Goal: Transaction & Acquisition: Purchase product/service

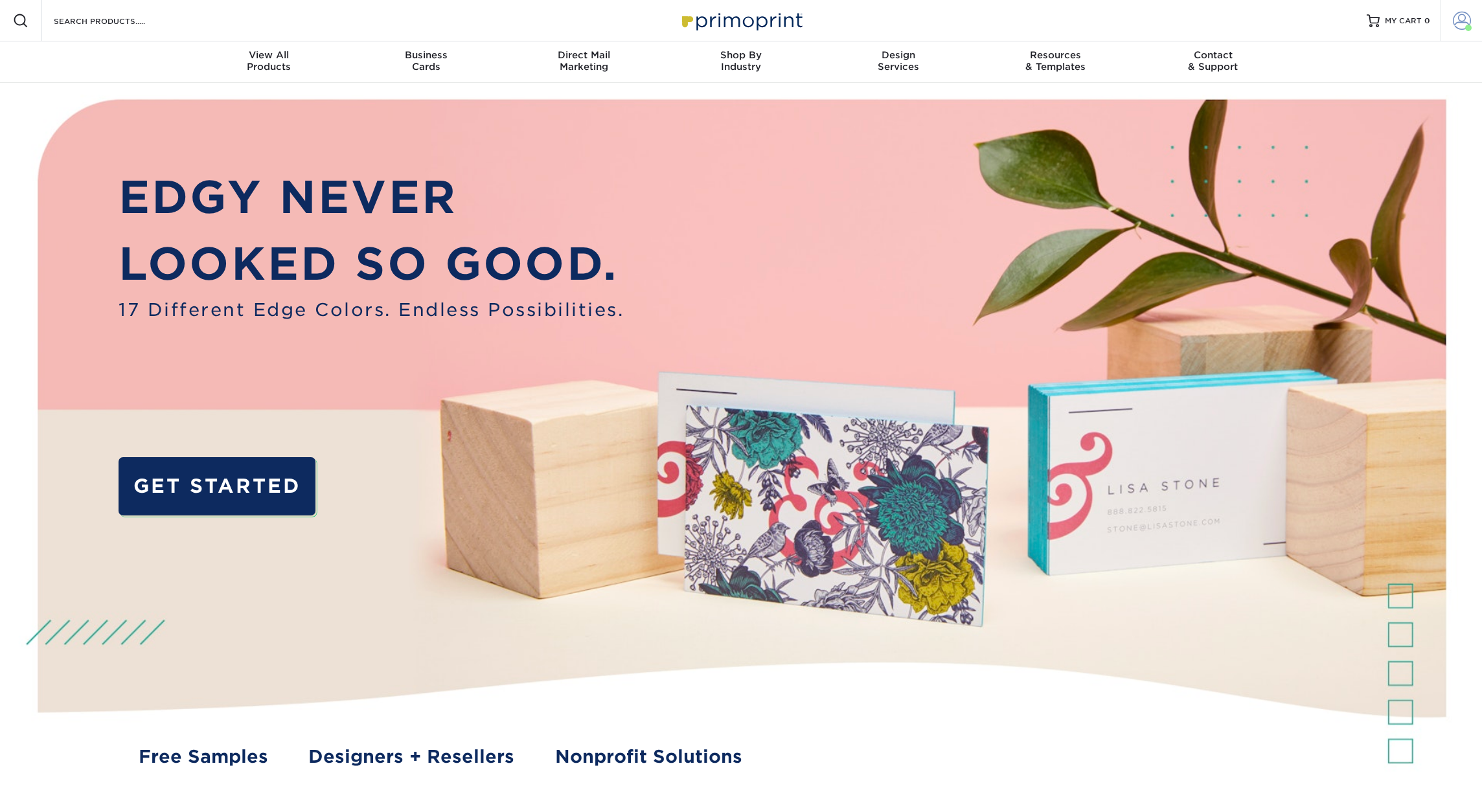
click at [1460, 26] on span at bounding box center [1462, 21] width 18 height 18
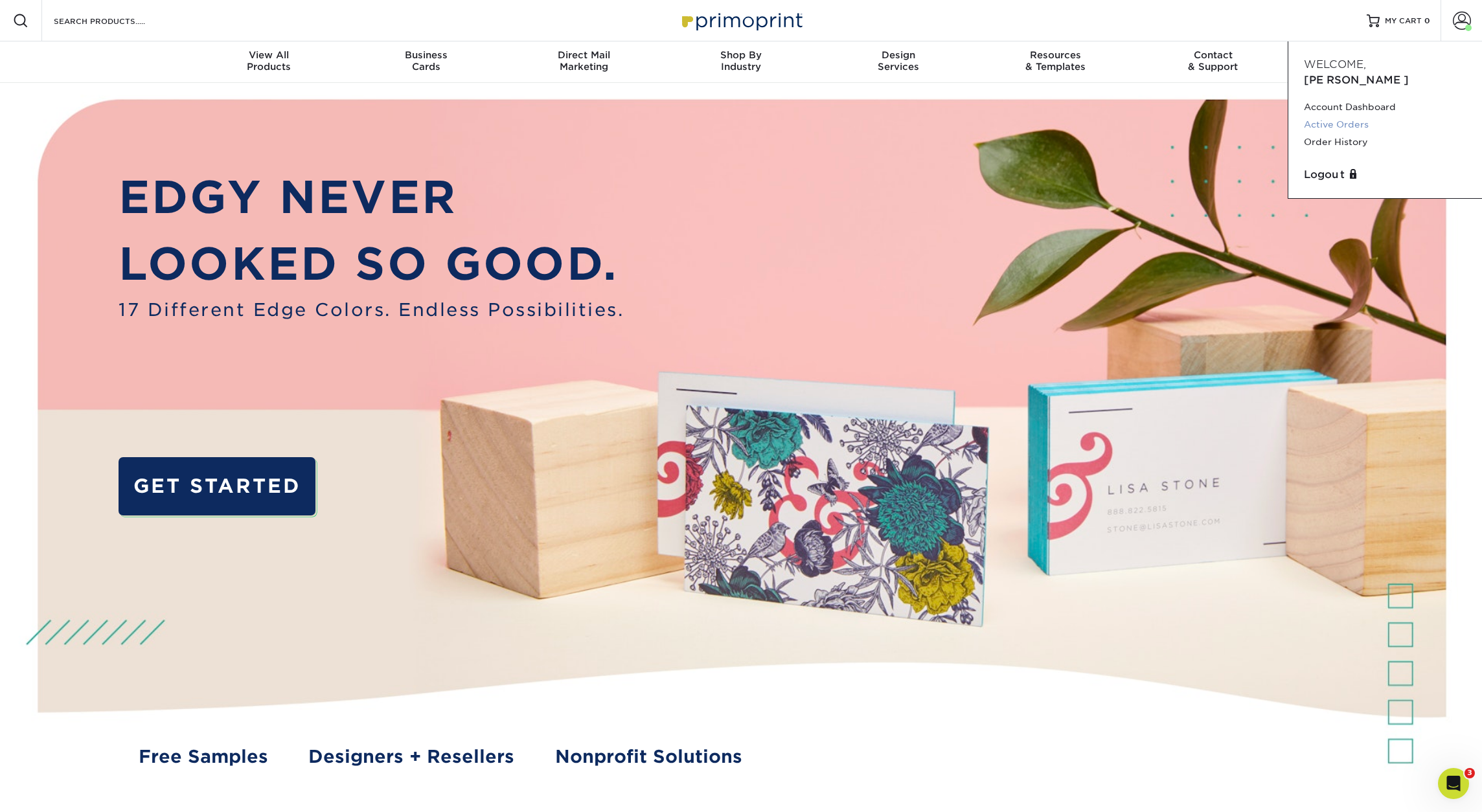
click at [1343, 116] on link "Active Orders" at bounding box center [1385, 124] width 162 height 18
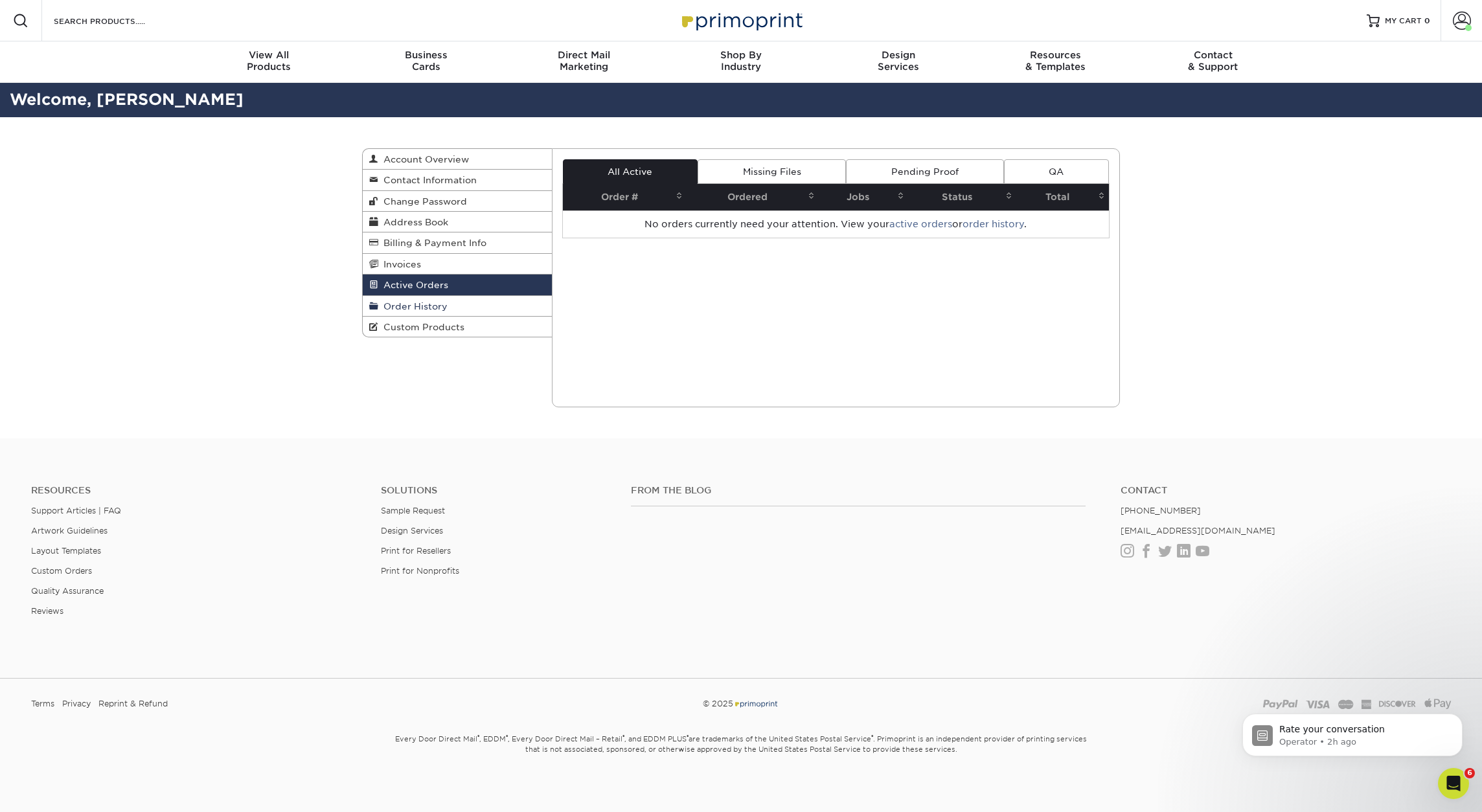
click at [399, 310] on span "Order History" at bounding box center [413, 306] width 70 height 11
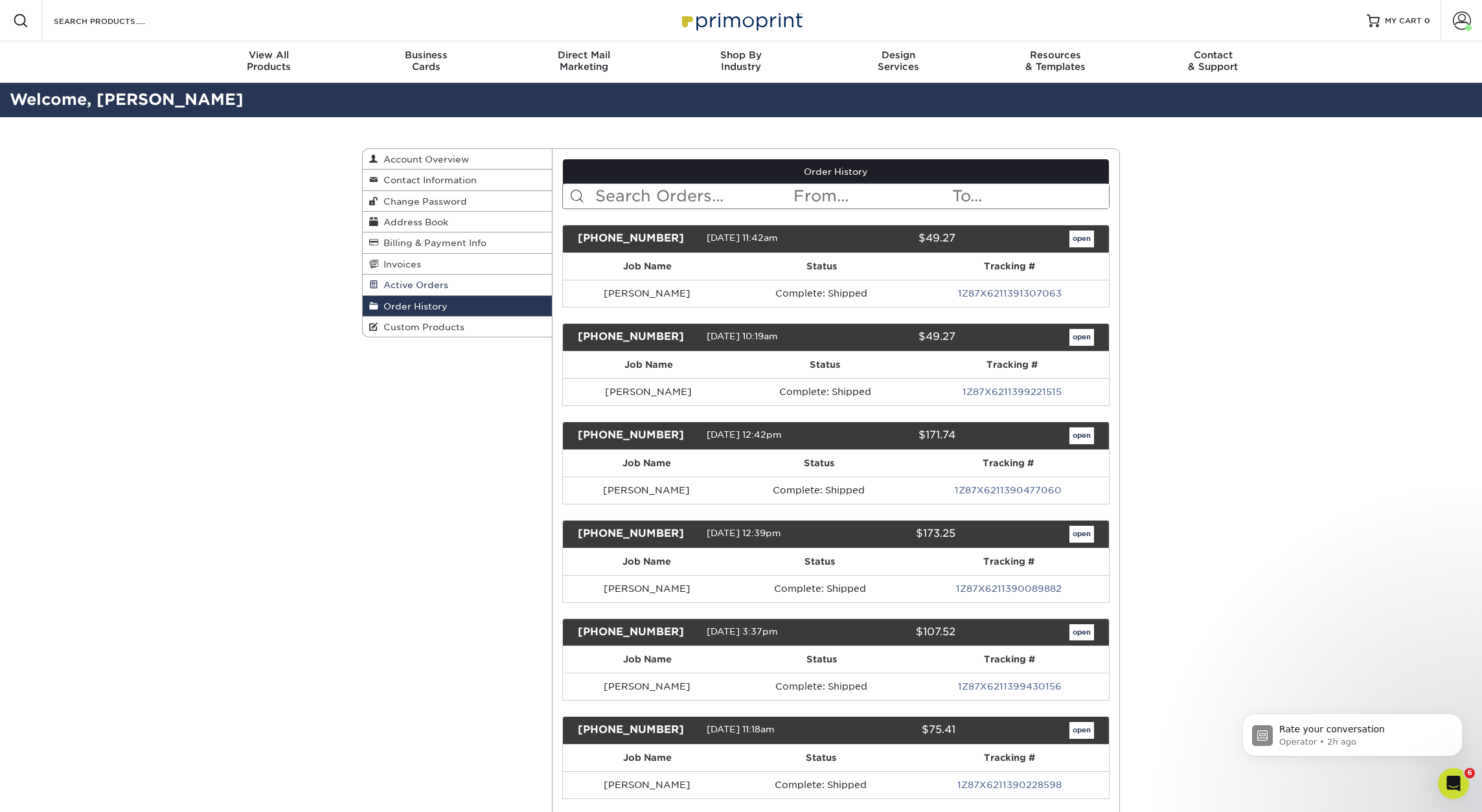
click at [407, 287] on span "Active Orders" at bounding box center [413, 284] width 70 height 11
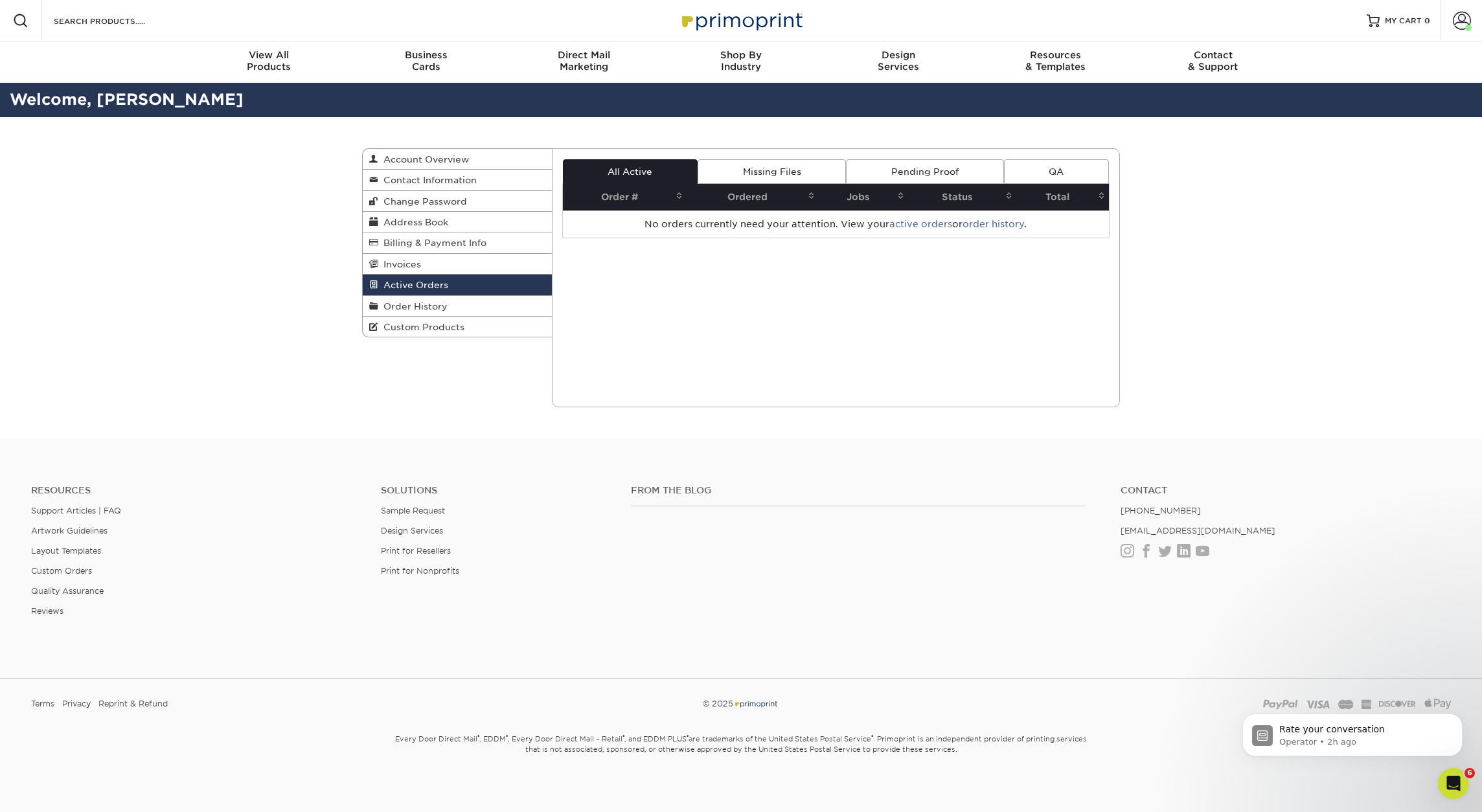
click at [930, 176] on link "Pending Proof" at bounding box center [925, 172] width 157 height 25
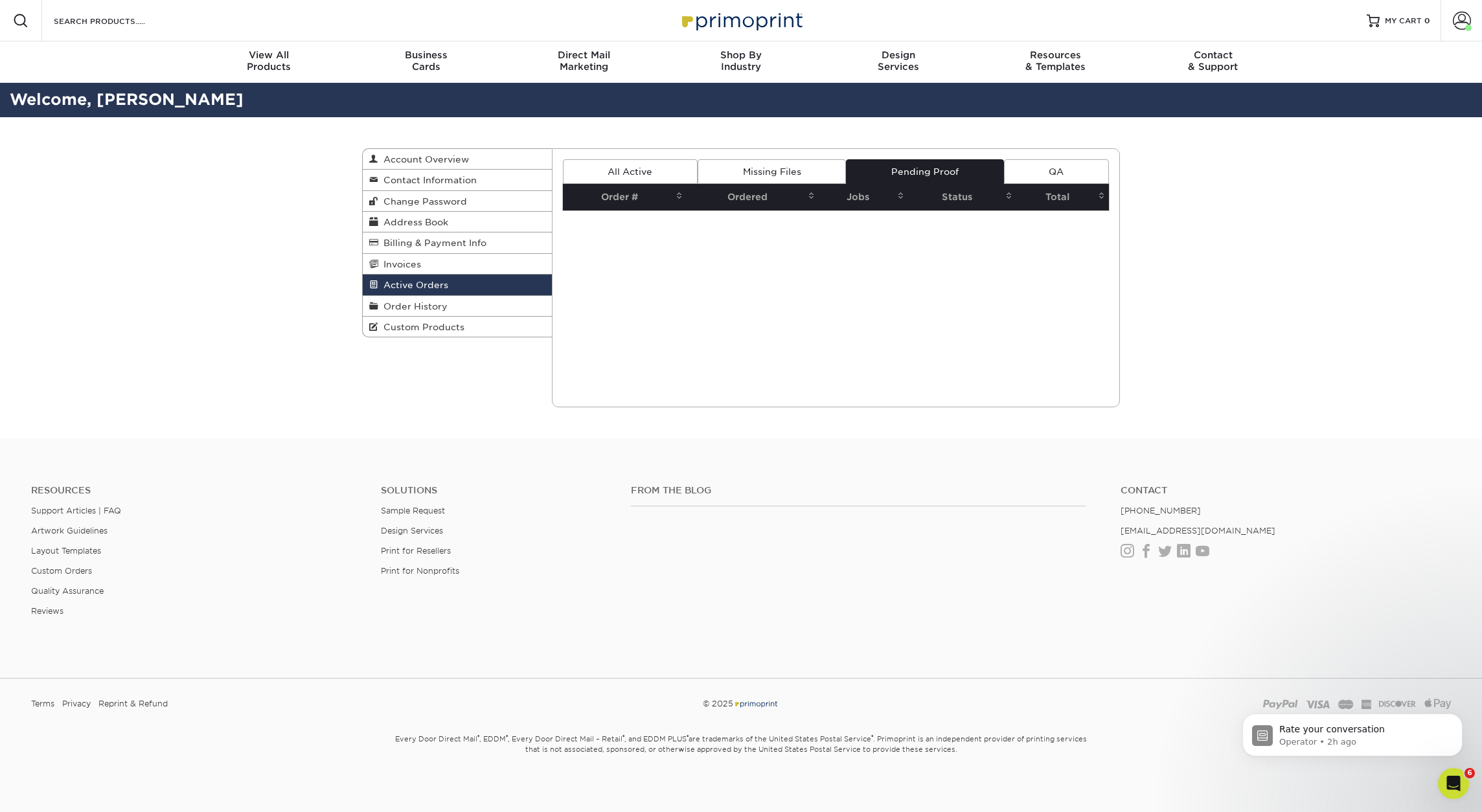
click at [791, 171] on link "Missing Files" at bounding box center [771, 172] width 148 height 25
click at [1071, 169] on link "QA" at bounding box center [1056, 172] width 105 height 25
click at [624, 173] on link "All Active" at bounding box center [631, 172] width 135 height 25
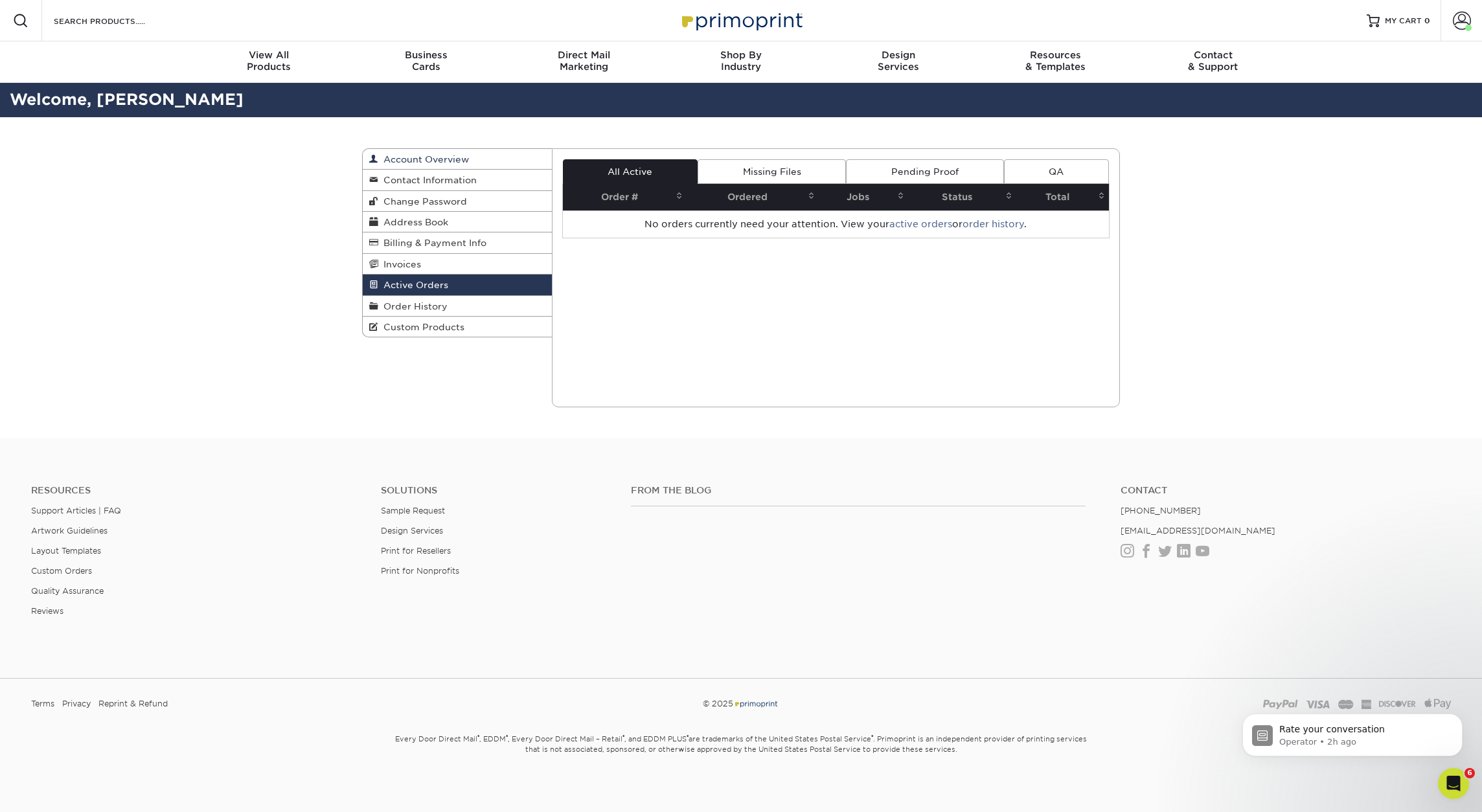
click at [407, 159] on span "Account Overview" at bounding box center [424, 159] width 91 height 11
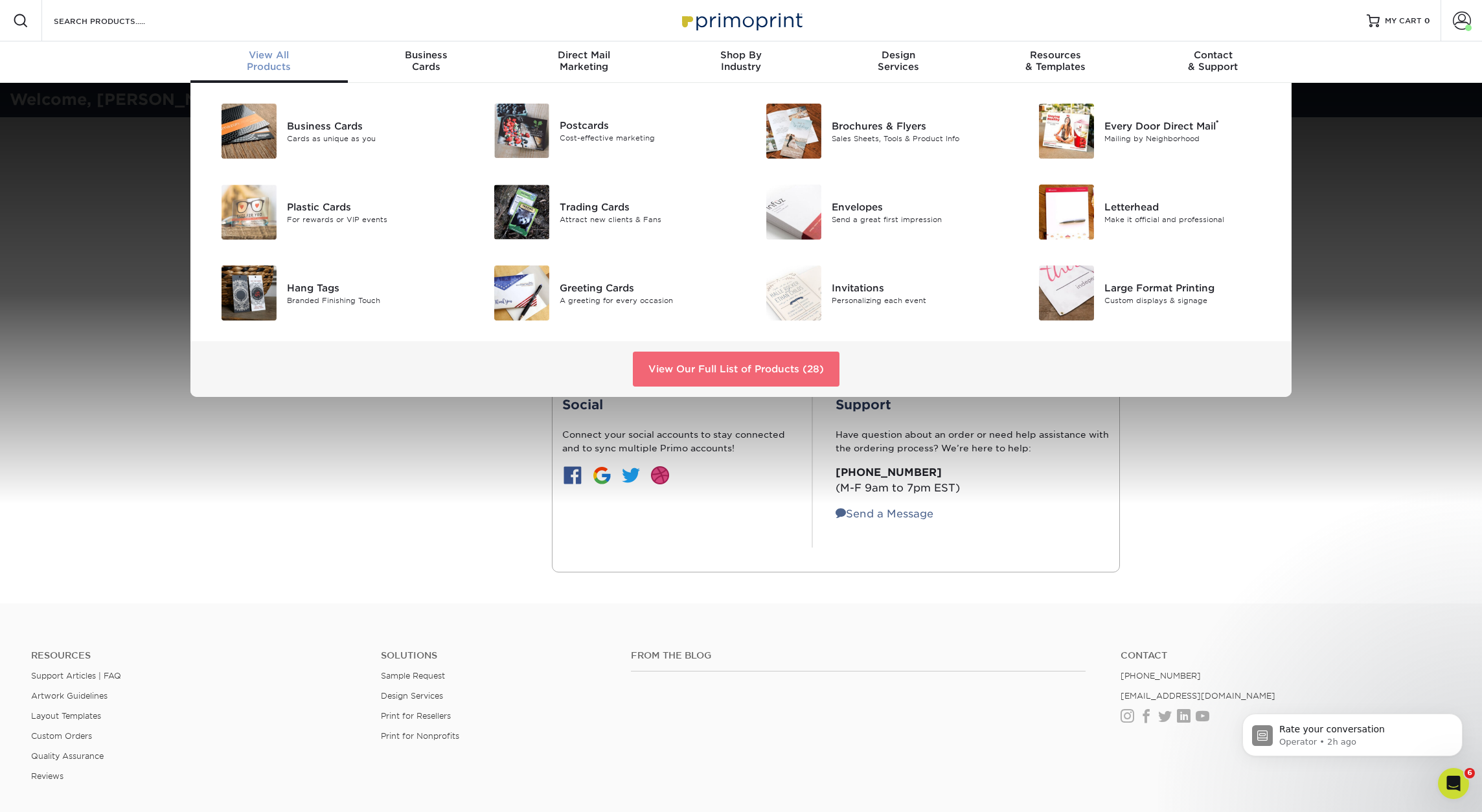
click at [707, 372] on link "View Our Full List of Products (28)" at bounding box center [736, 369] width 206 height 35
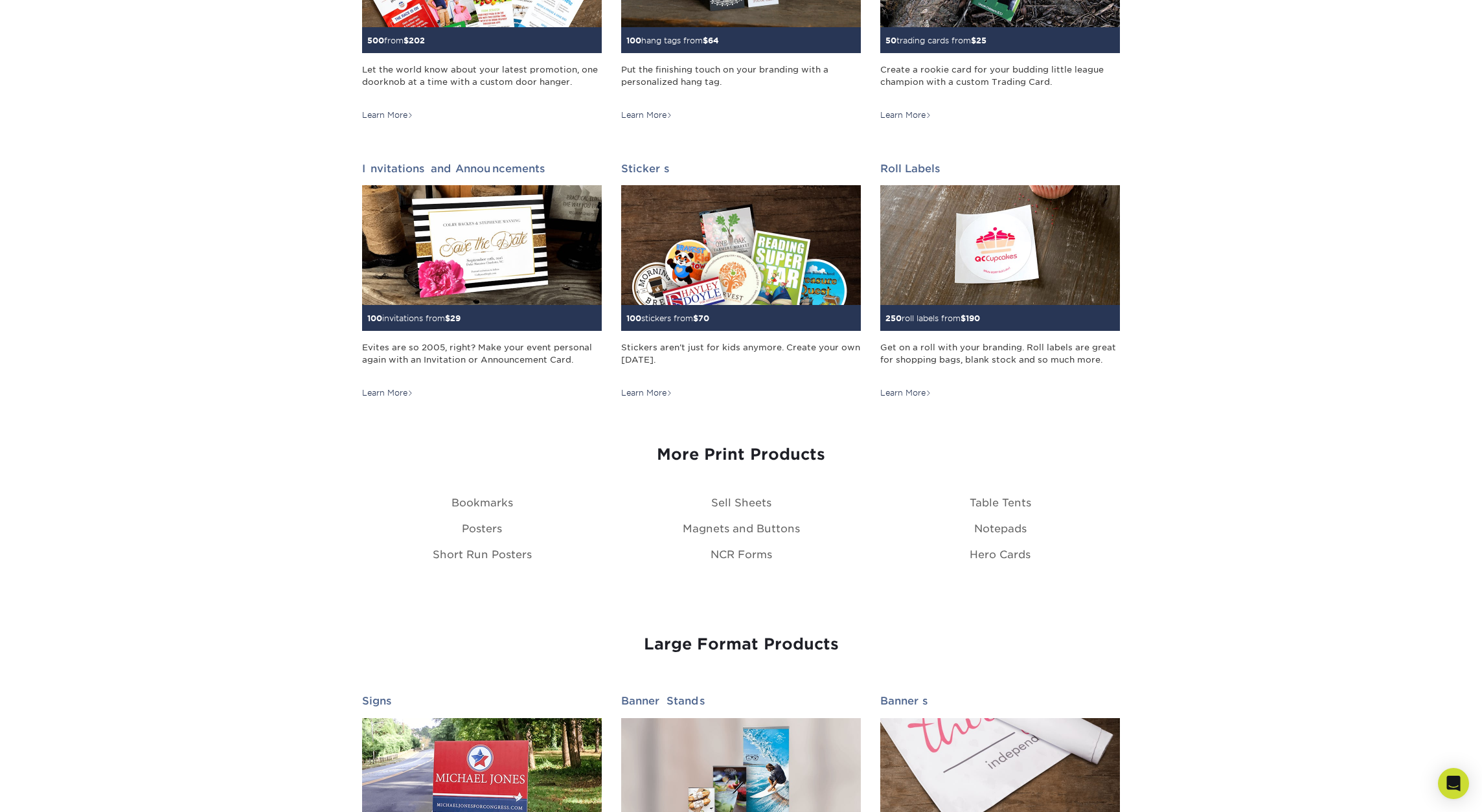
scroll to position [1675, 0]
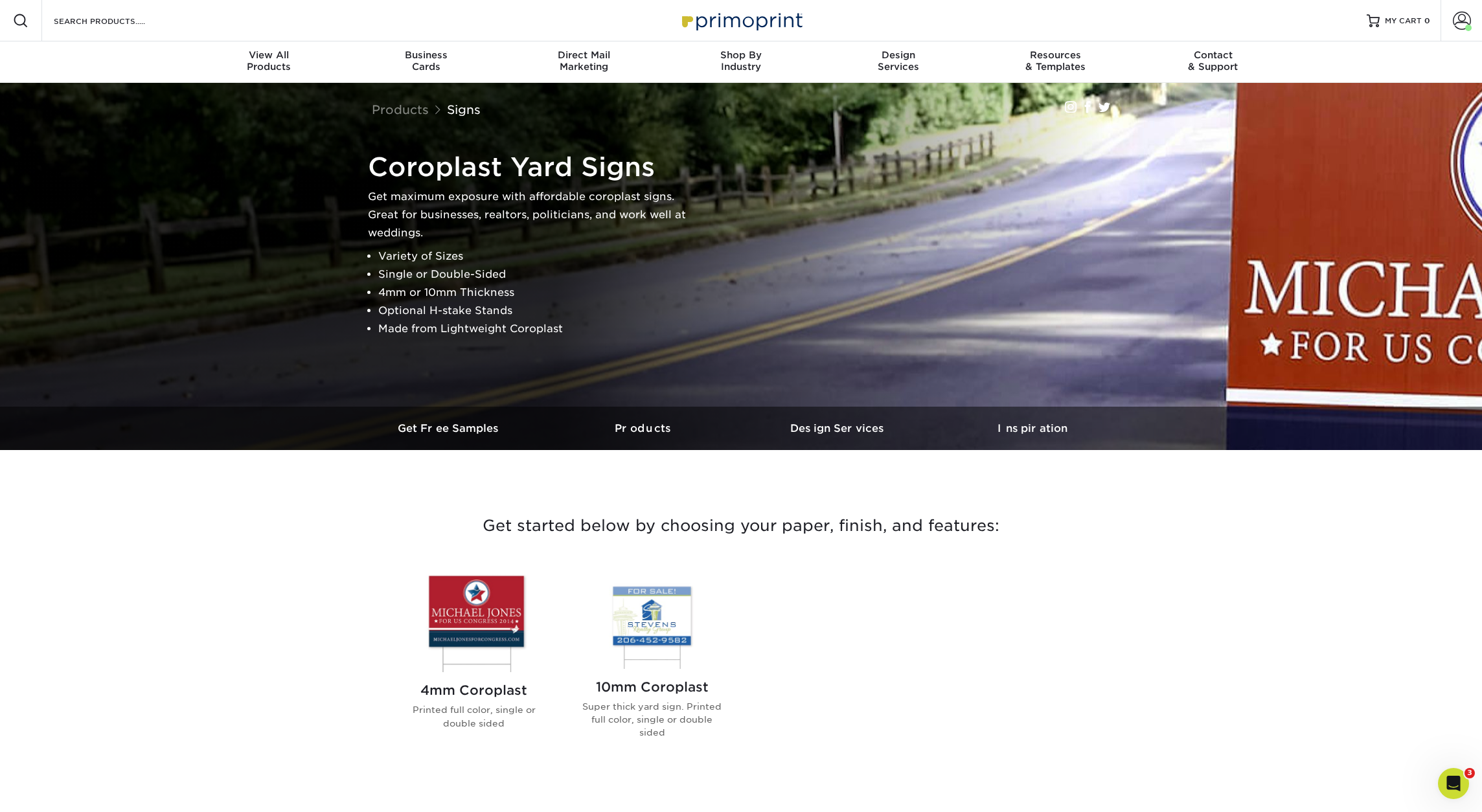
click at [482, 639] on img at bounding box center [473, 621] width 147 height 101
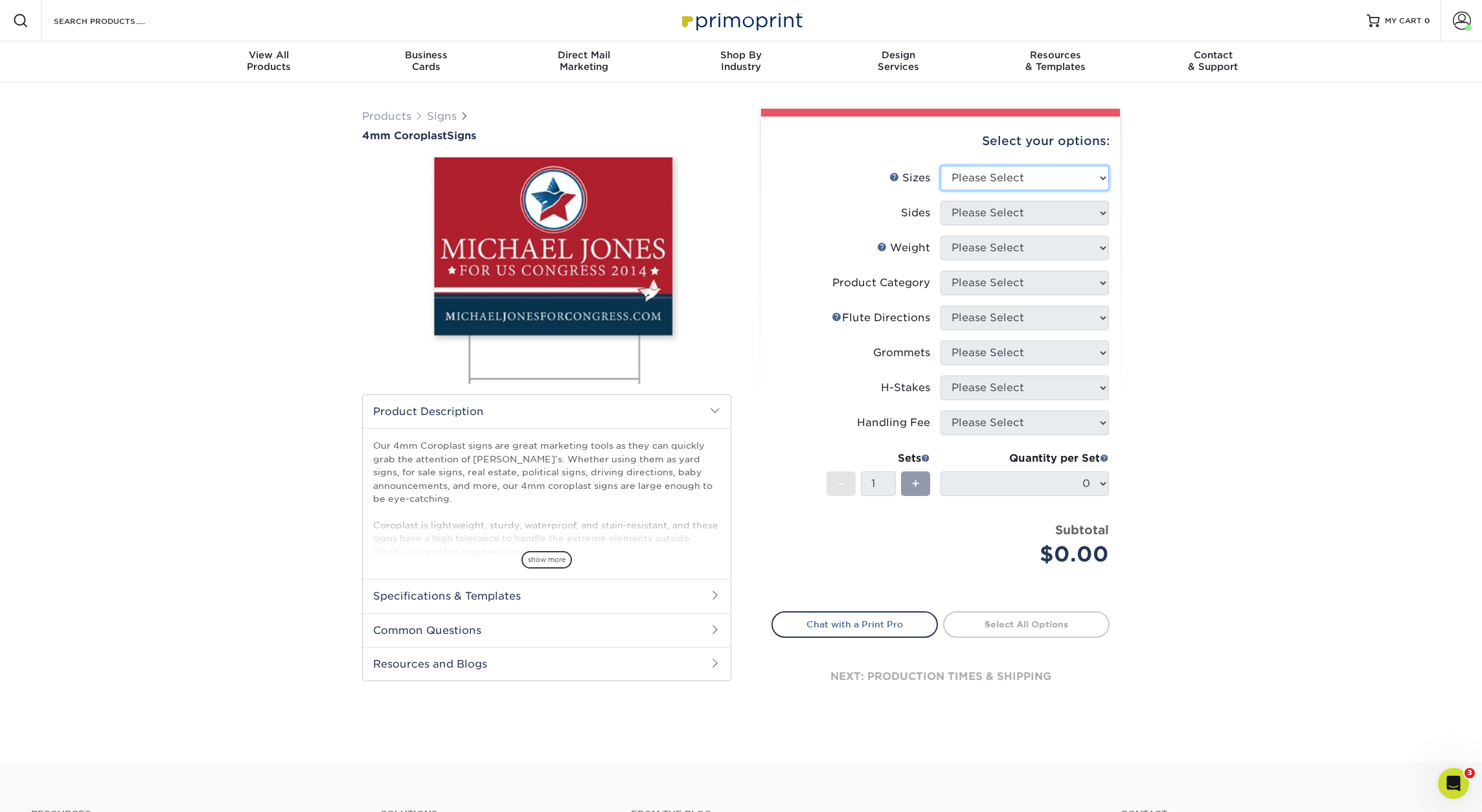
select select "24.00x24.00"
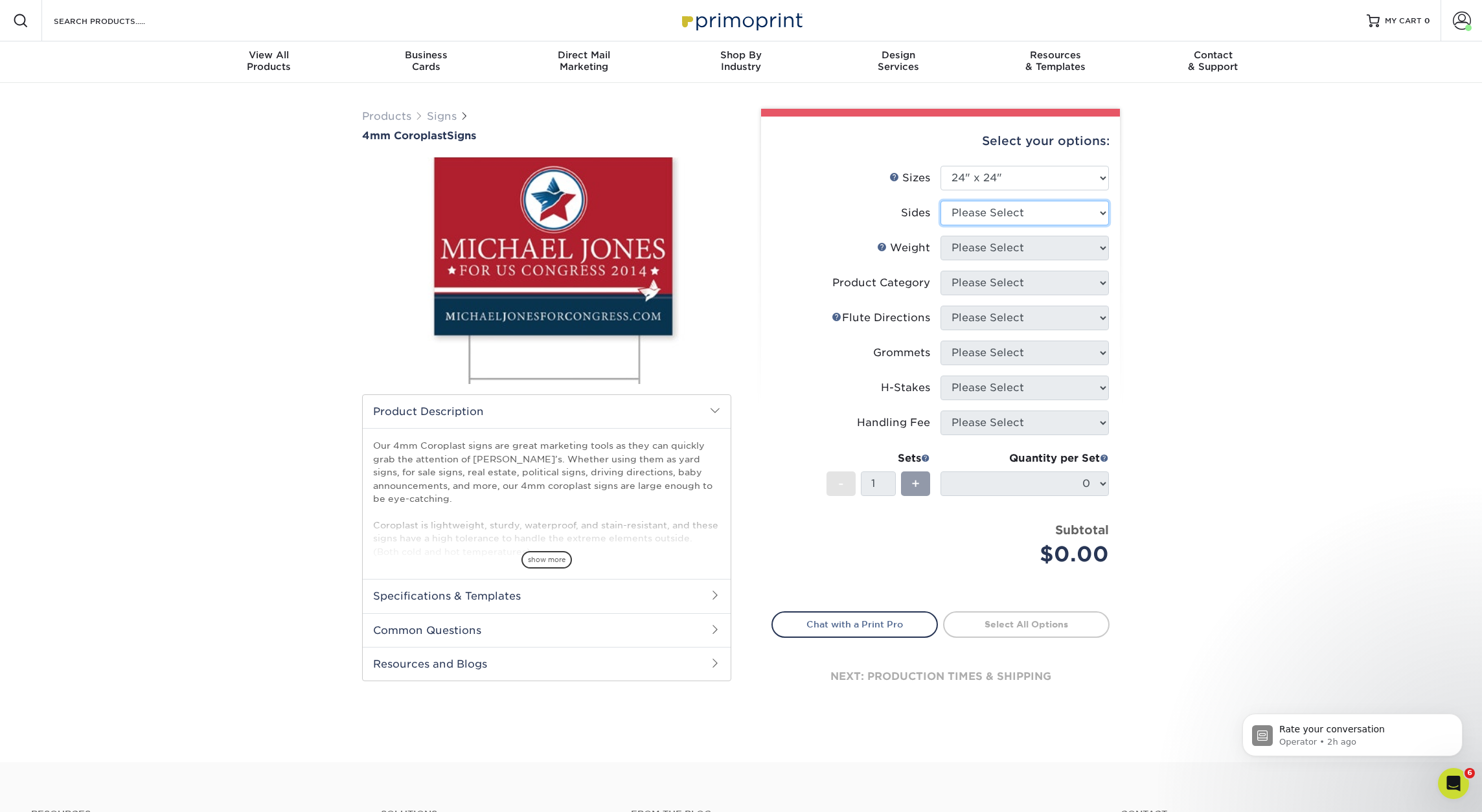
select select "13abbda7-1d64-4f25-8bb2-c179b224825d"
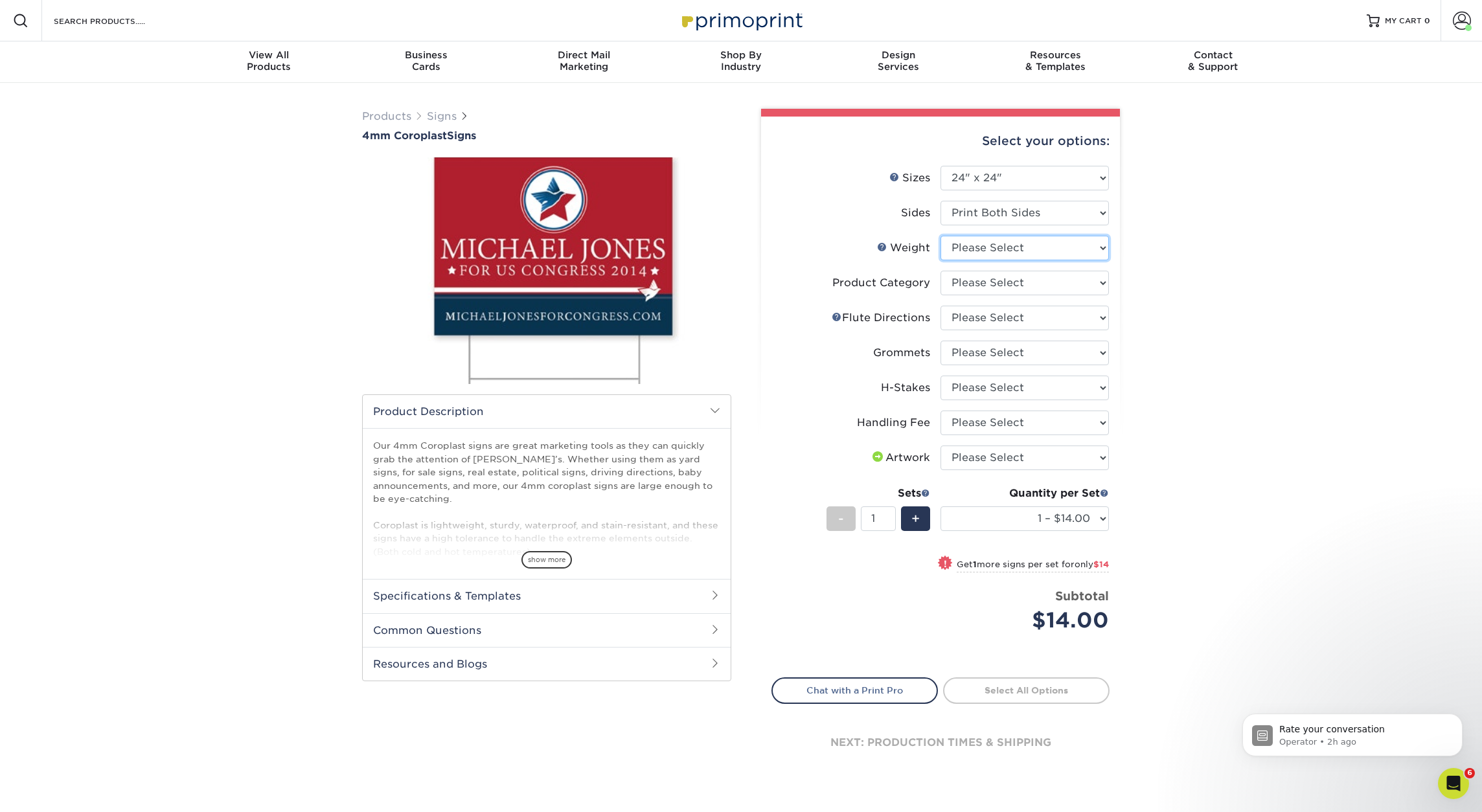
select select "4CORO"
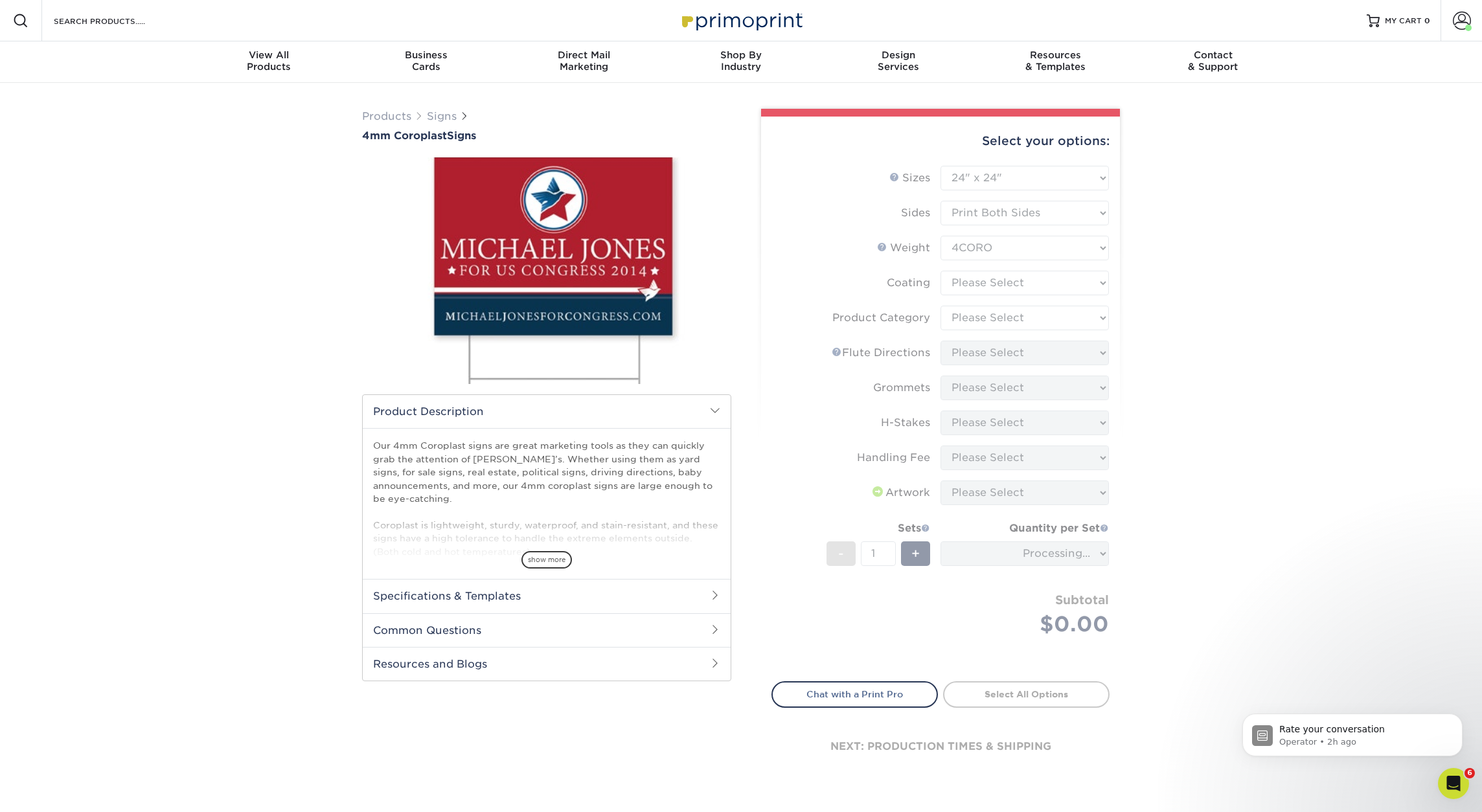
click at [1062, 288] on form "Sizes Help Sizes Please Select 12" x 18" 18" x 24" 24" x 24" 24" x 36" Sides Pl…" at bounding box center [941, 416] width 338 height 501
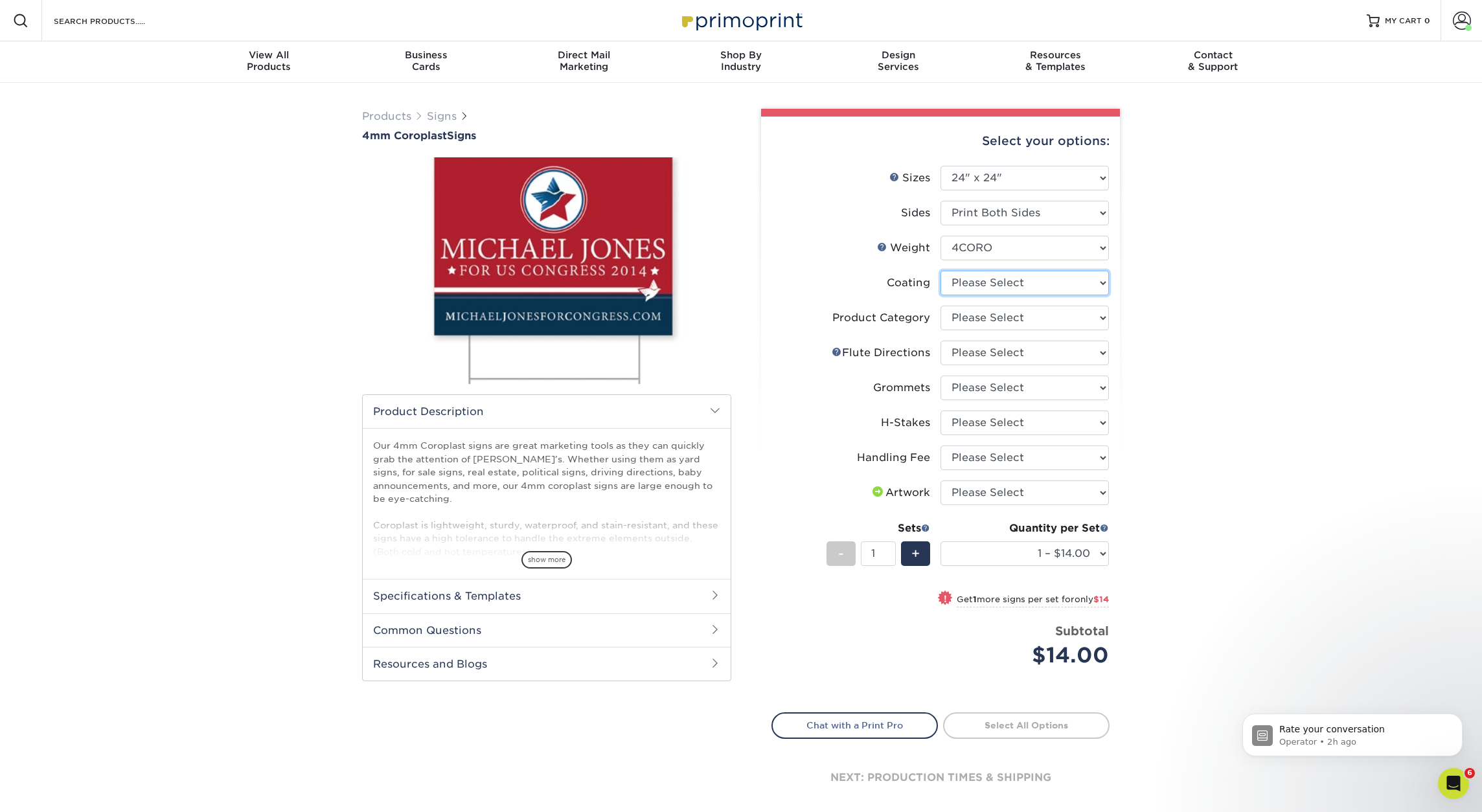
select select "3e7618de-abca-4bda-9f97-8b9129e913d8"
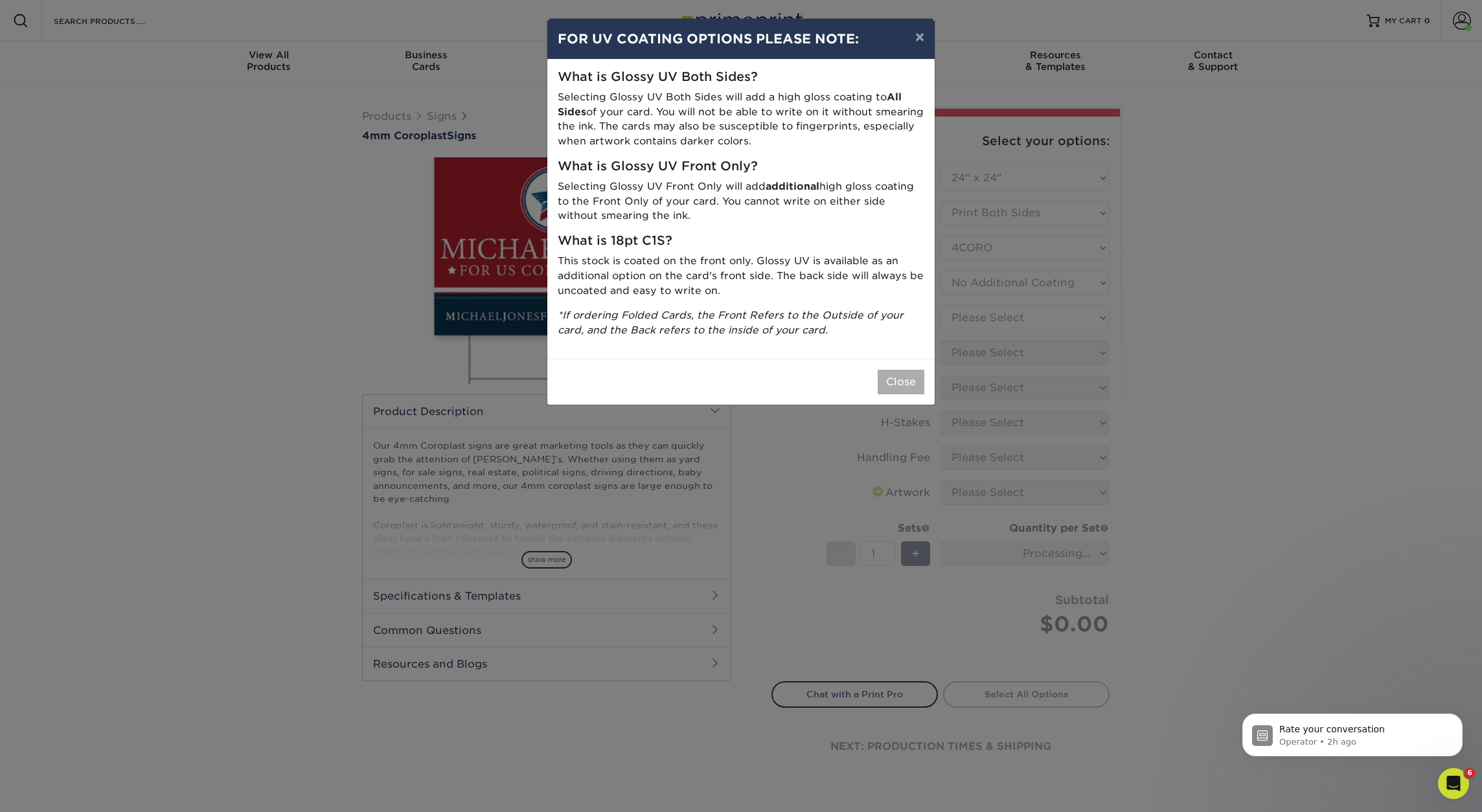
click at [897, 374] on button "Close" at bounding box center [901, 382] width 47 height 25
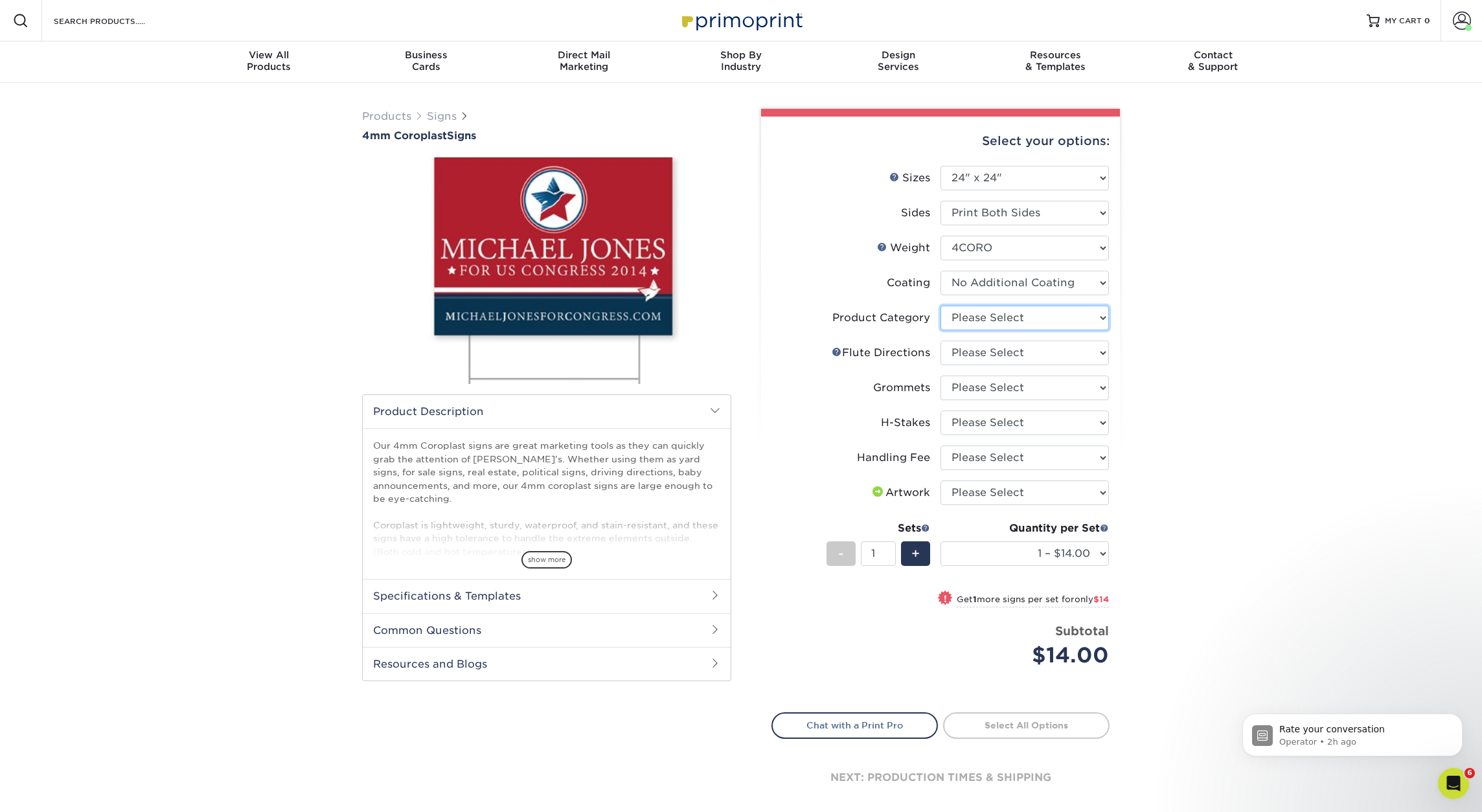
select select "b3582ed5-6912-492c-8440-2cc51afdb8e1"
select select "64642d5c-3ca5-48ab-b753-ddfa02991dab"
select select "90d329df-db80-4206-b821-ff9d3f363977"
select select "8c85e97e-8b3a-46d2-b88d-acee5fa20222"
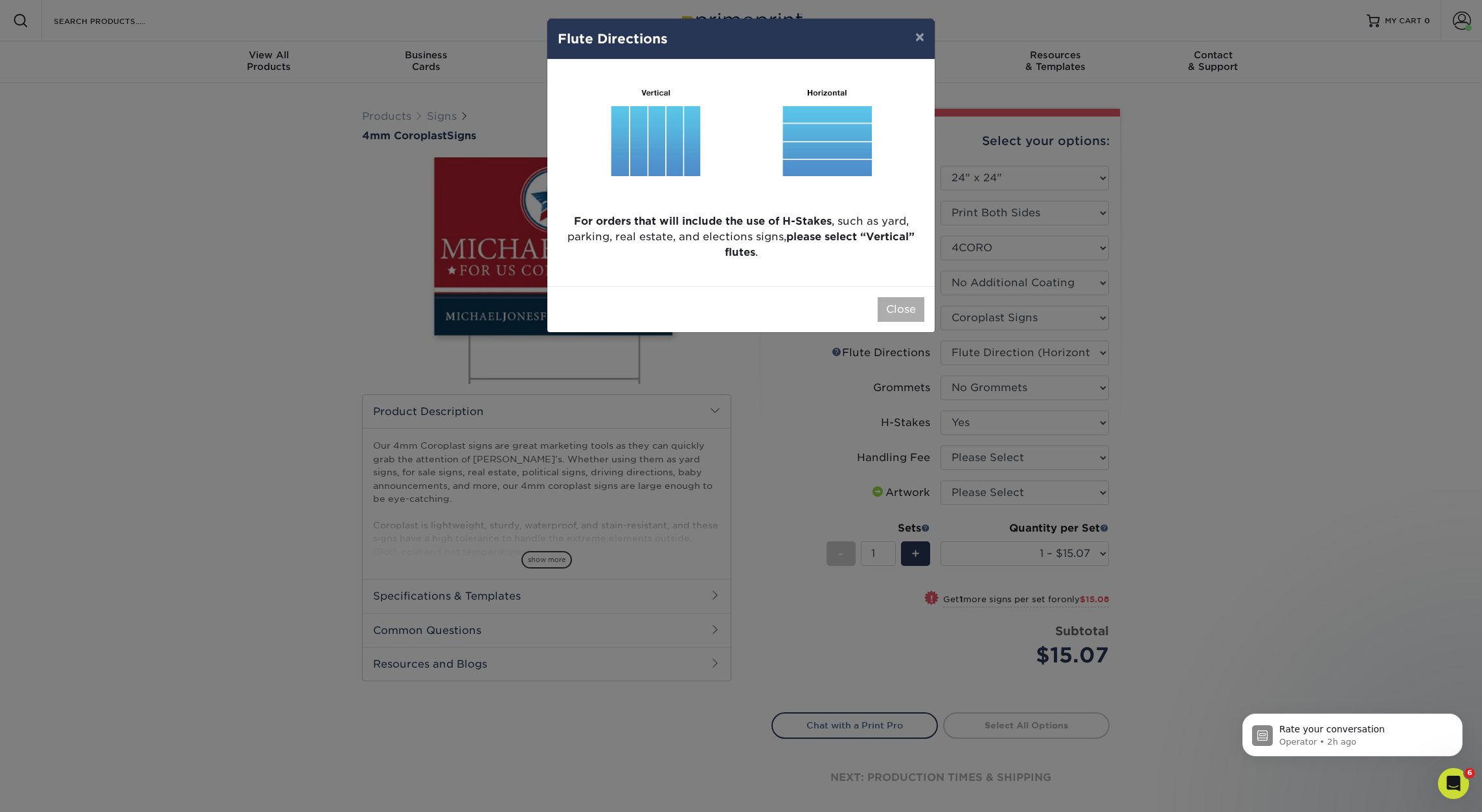
click at [907, 310] on button "Close" at bounding box center [901, 309] width 47 height 25
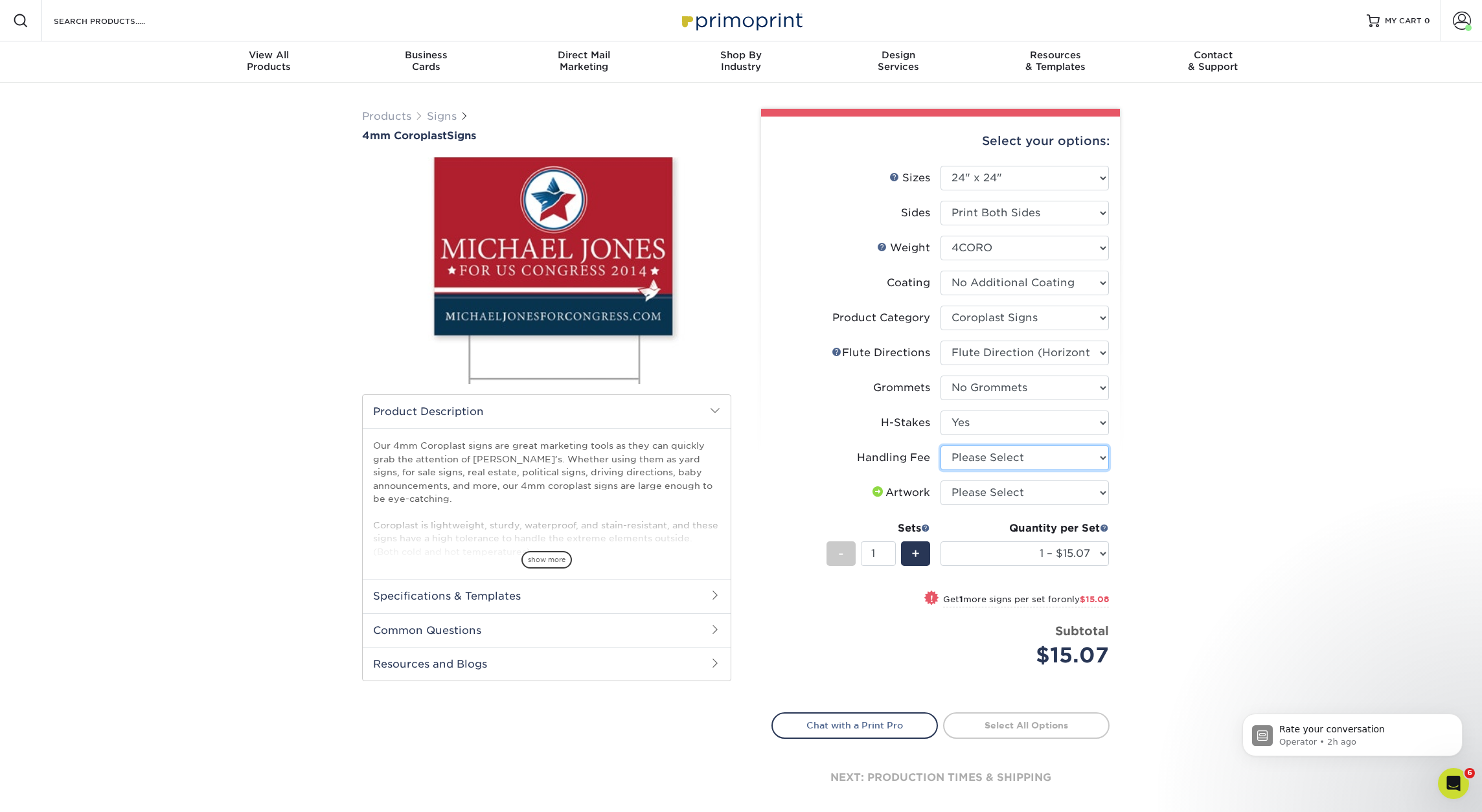
select select "ab74c079-444c-4260-ae6a-e09bdee8073c"
select select "upload"
select select "10 – $150.74"
click at [1026, 725] on link "Proceed to Shipping" at bounding box center [1027, 724] width 167 height 23
type input "Set 1"
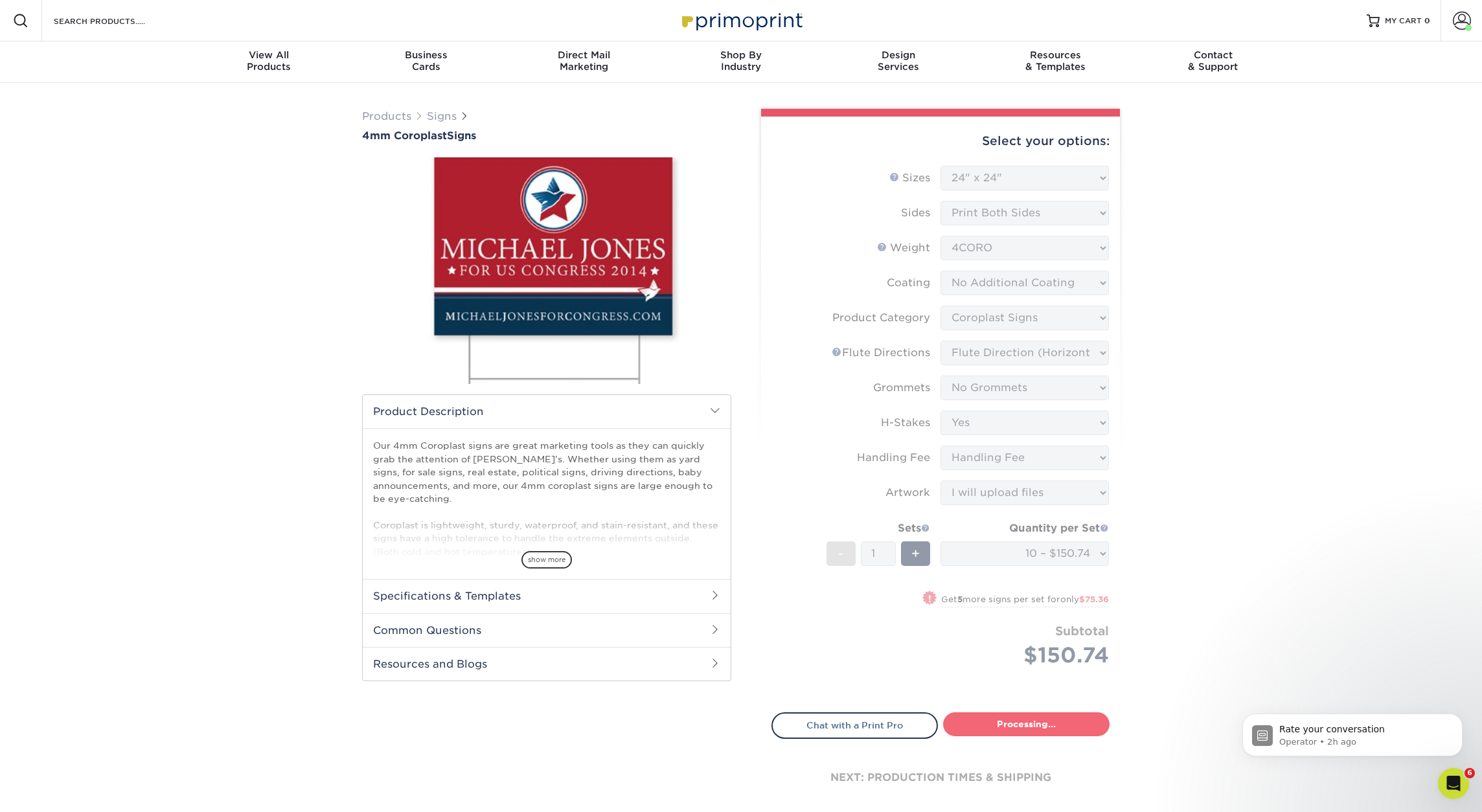
select select "a76c2c87-b821-4446-bc2f-c0bff4de892e"
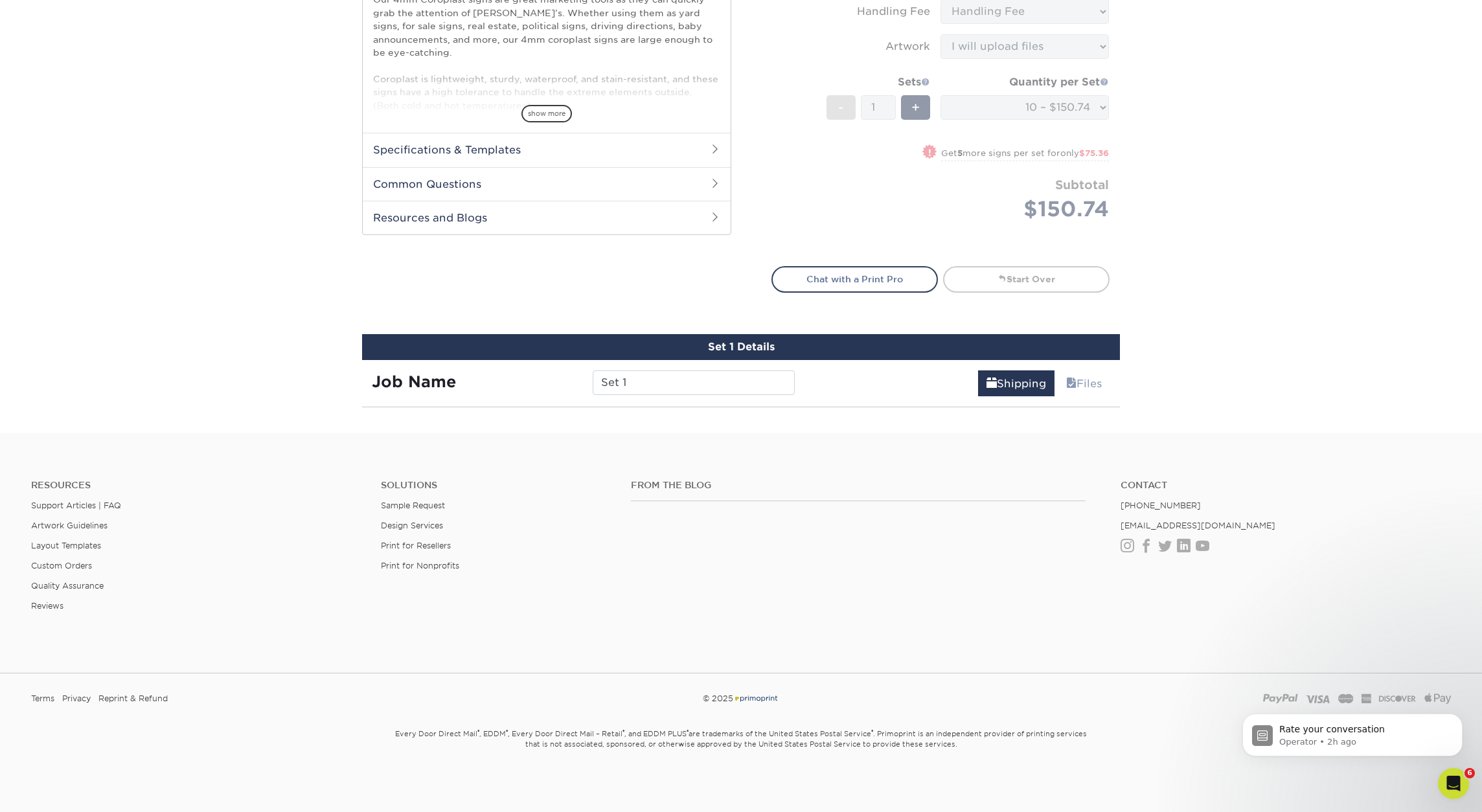
scroll to position [747, 0]
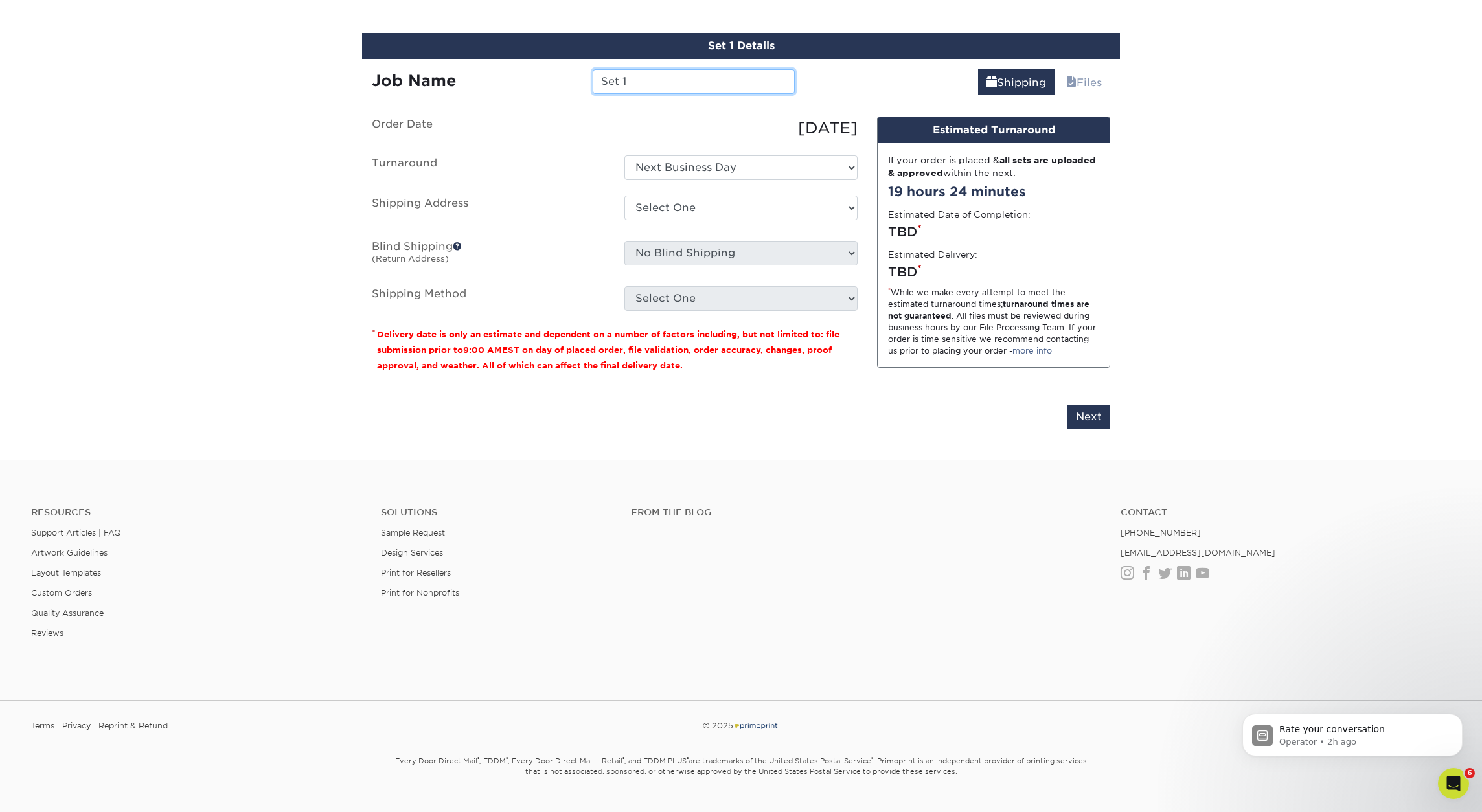
click at [642, 82] on input "Set 1" at bounding box center [694, 82] width 201 height 25
click at [642, 84] on input "Set 1" at bounding box center [694, 82] width 201 height 25
type input "S"
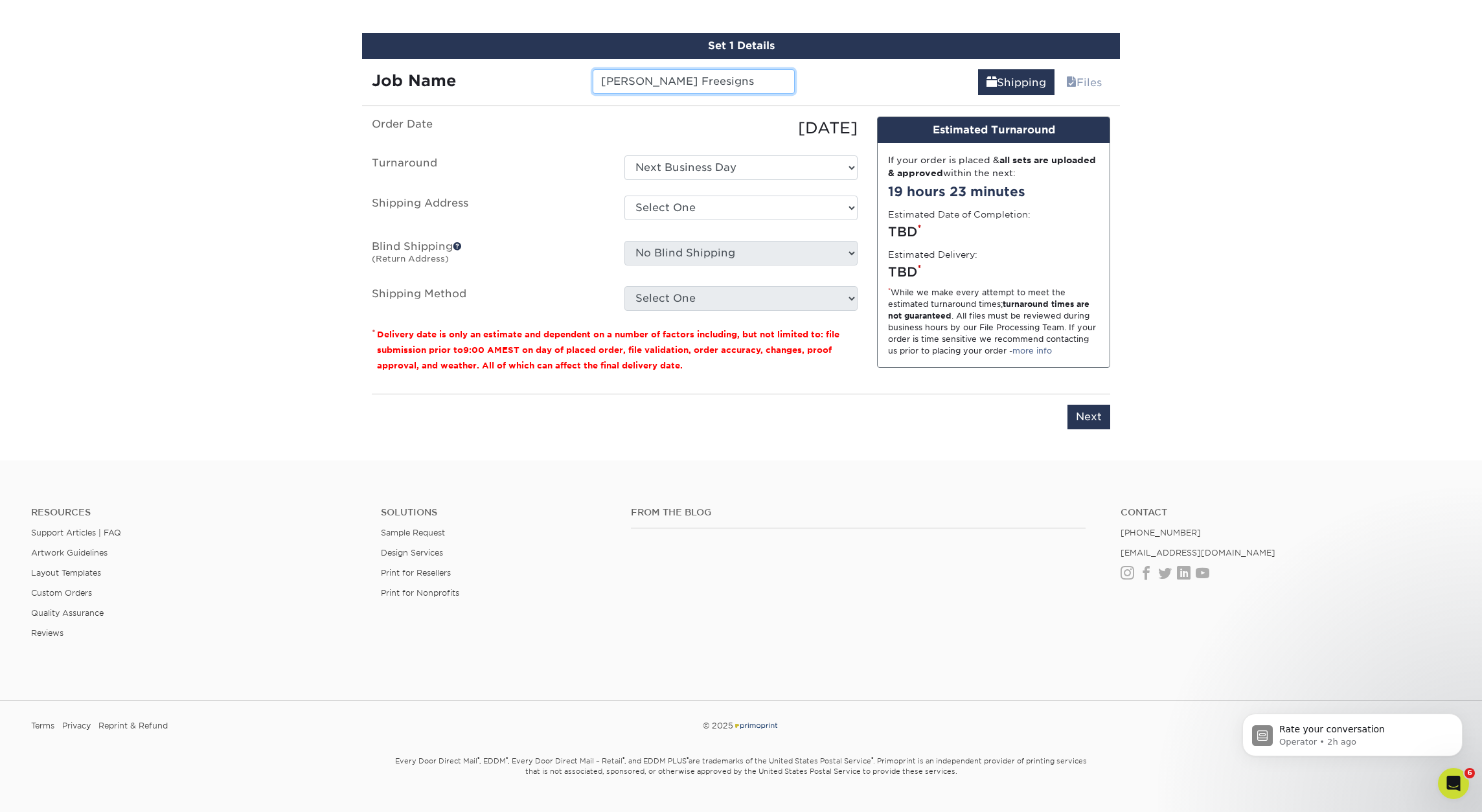
type input "[PERSON_NAME] Freesigns"
select select "275574"
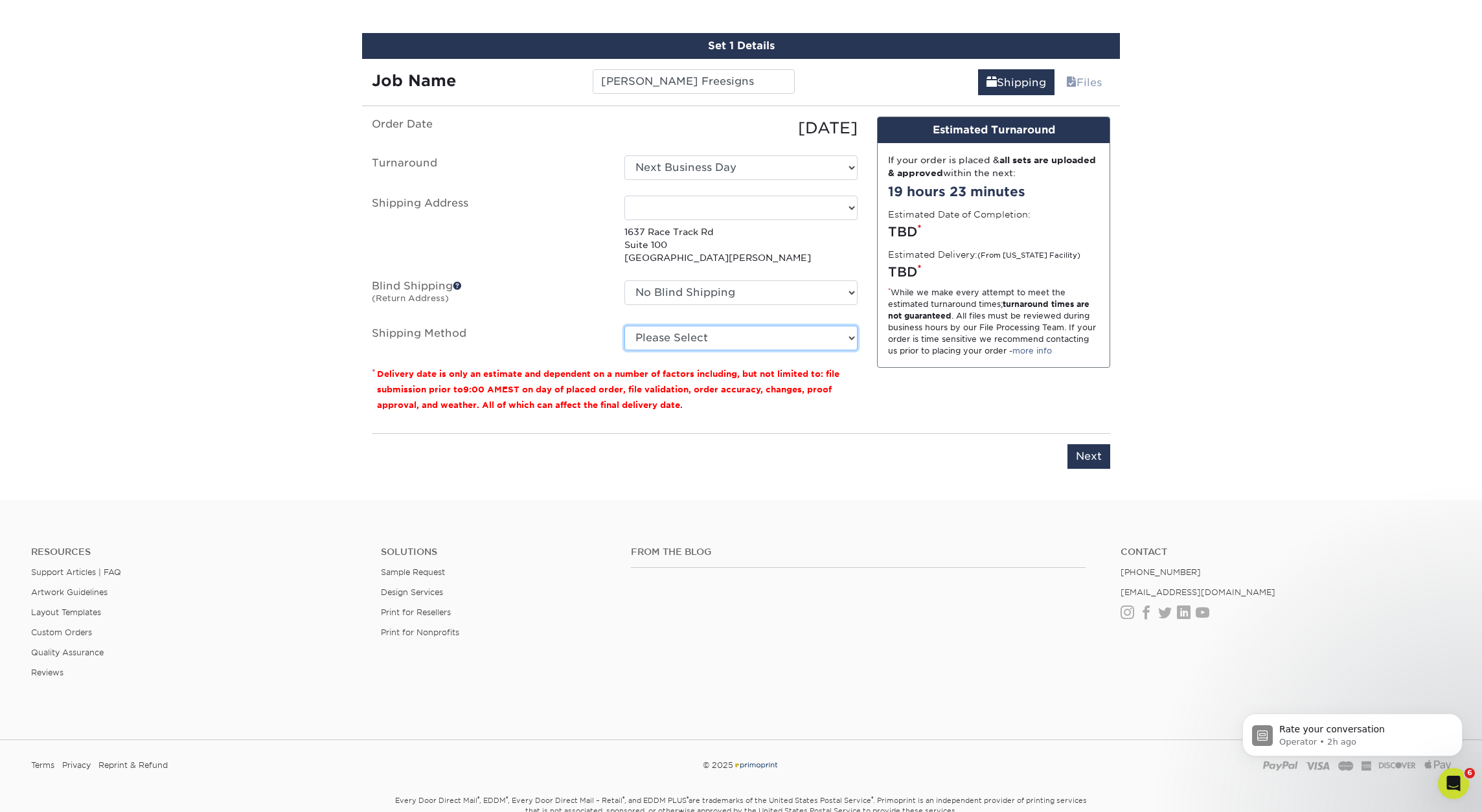
select select "G4MFLATRATE"
